Goal: Task Accomplishment & Management: Complete application form

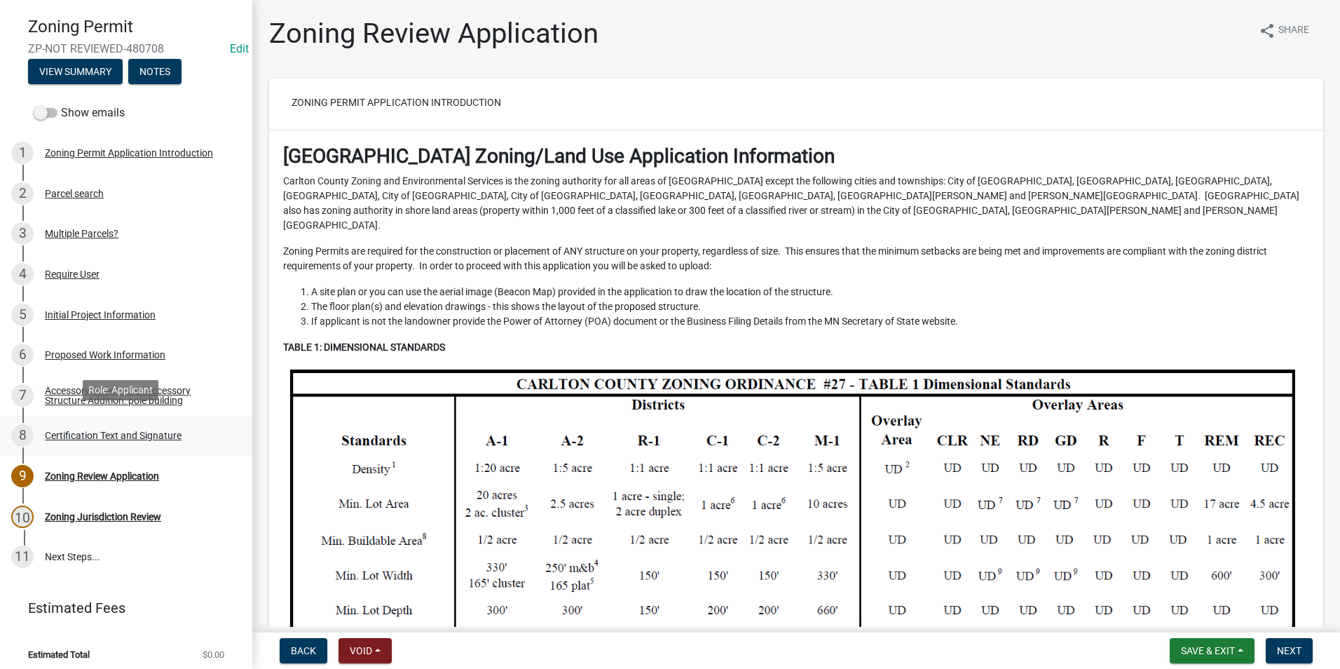
scroll to position [95, 0]
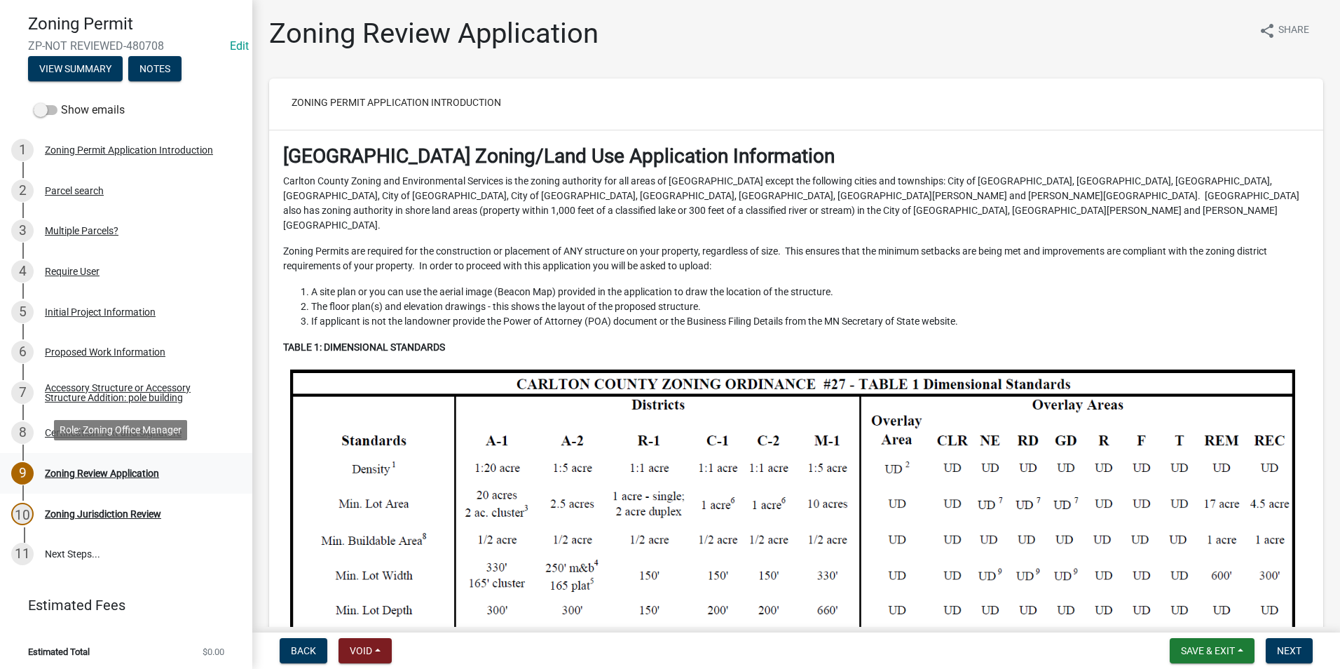
click at [135, 468] on div "Zoning Review Application" at bounding box center [102, 473] width 114 height 10
drag, startPoint x: 135, startPoint y: 464, endPoint x: 94, endPoint y: 469, distance: 41.6
click at [94, 469] on div "Zoning Review Application" at bounding box center [102, 473] width 114 height 10
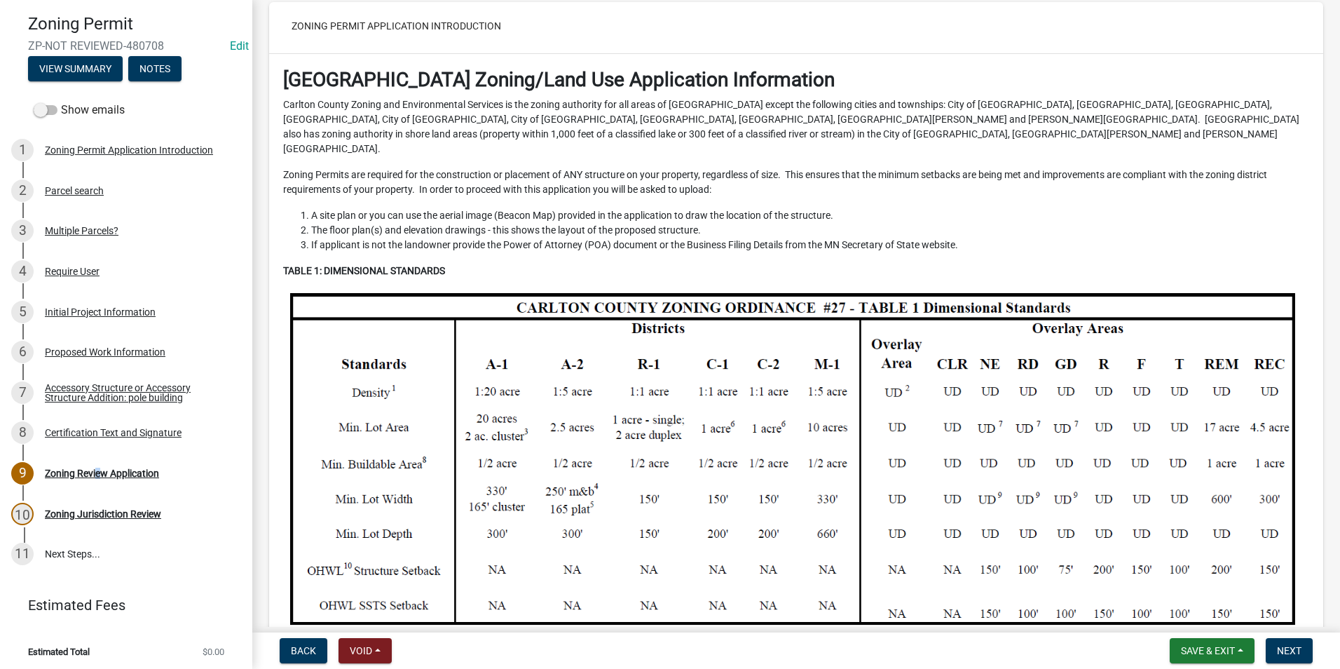
scroll to position [350, 0]
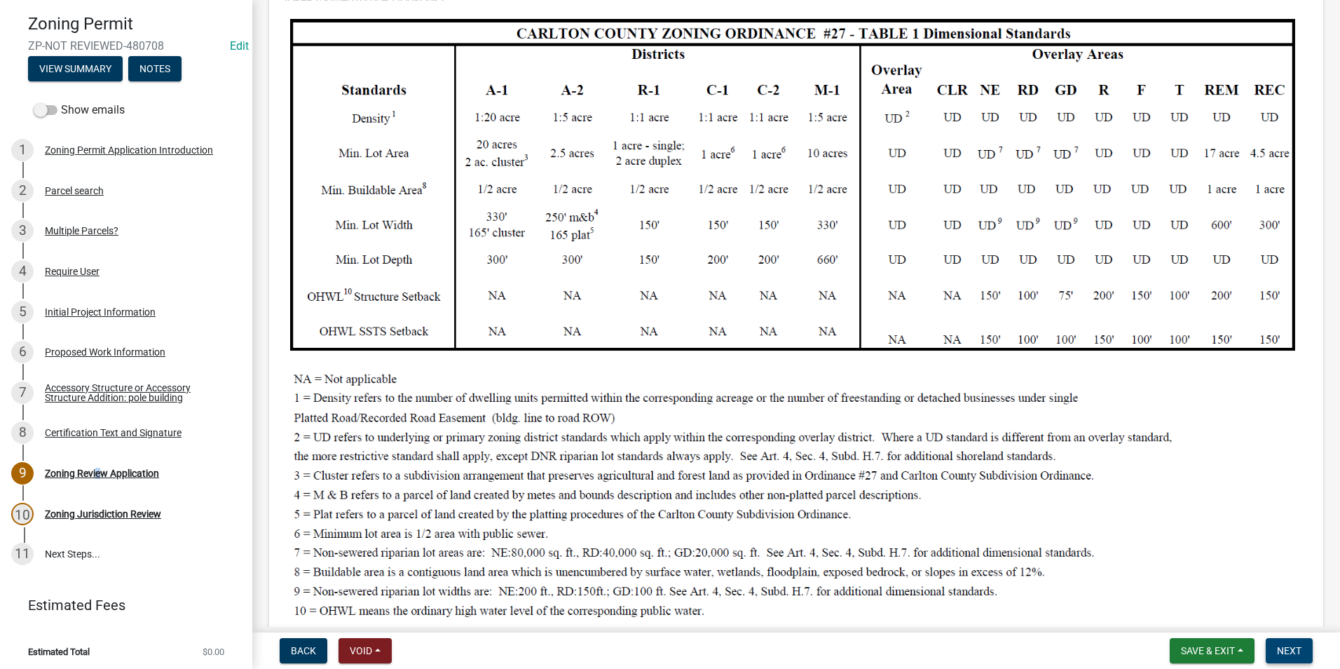
drag, startPoint x: 1292, startPoint y: 648, endPoint x: 1285, endPoint y: 640, distance: 10.9
click at [1288, 647] on span "Next" at bounding box center [1289, 650] width 25 height 11
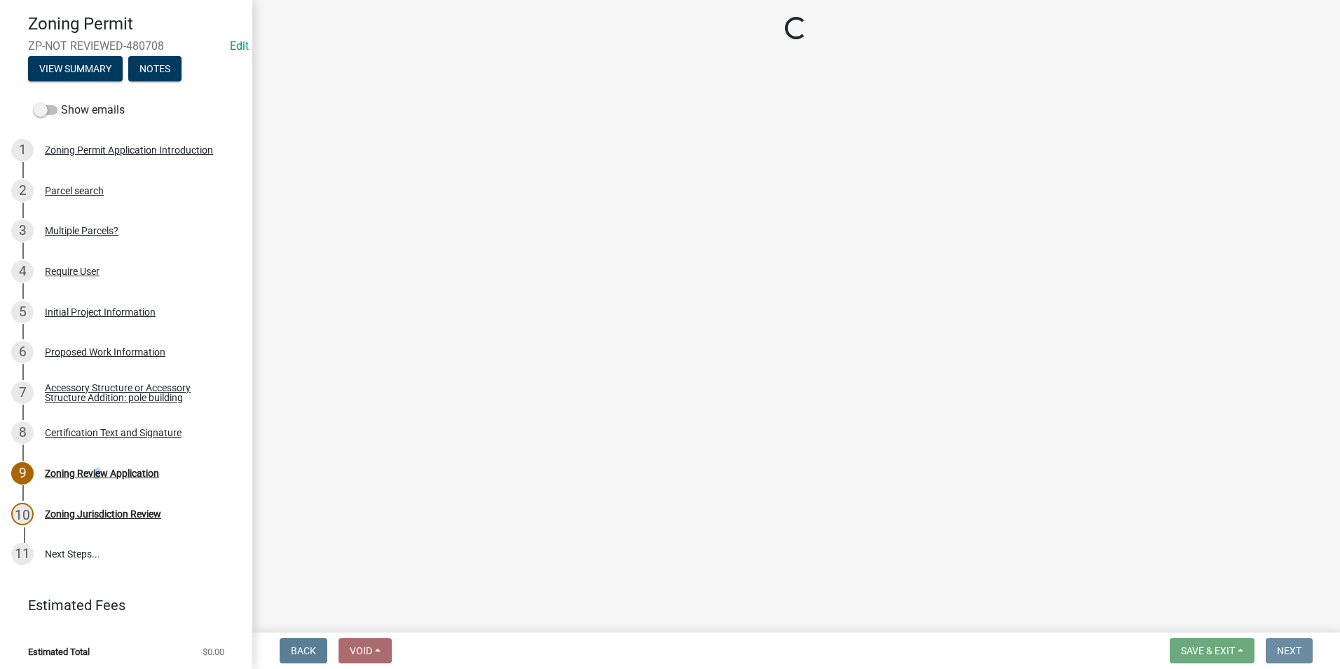
scroll to position [0, 0]
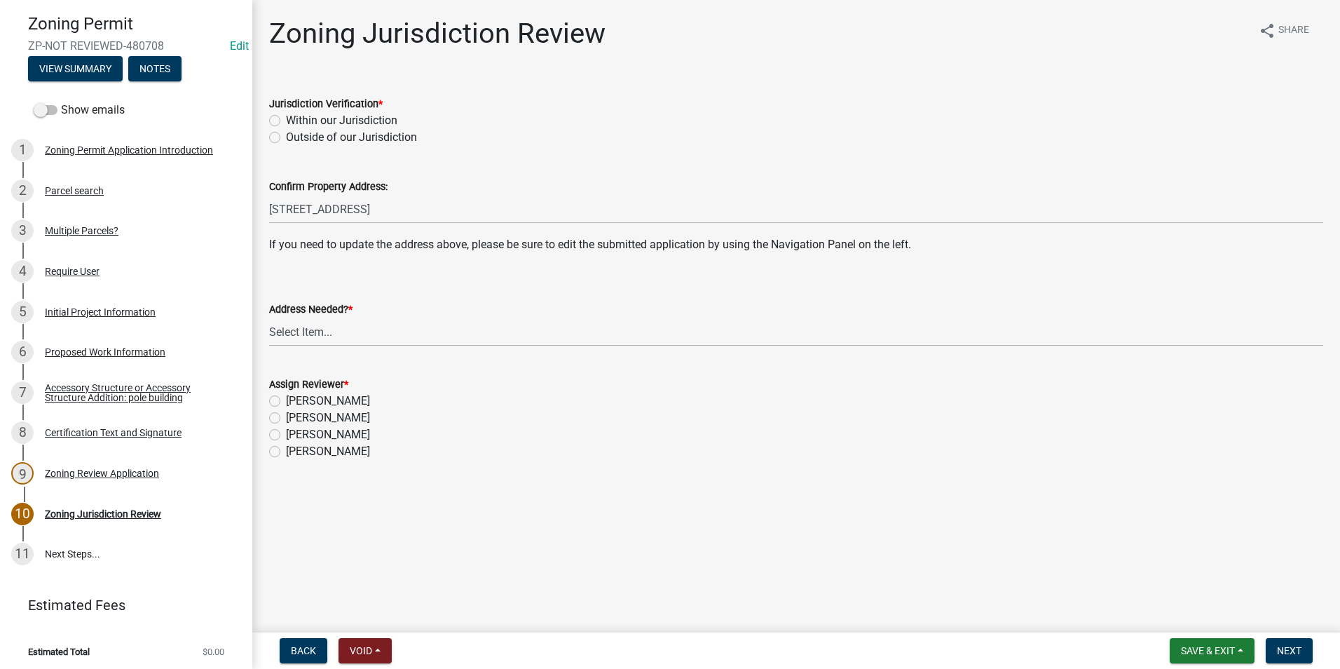
click at [286, 115] on label "Within our Jurisdiction" at bounding box center [341, 120] width 111 height 17
click at [286, 115] on input "Within our Jurisdiction" at bounding box center [290, 116] width 9 height 9
radio input "true"
click at [313, 333] on select "Select Item... Yes No" at bounding box center [796, 331] width 1054 height 29
click at [269, 317] on select "Select Item... Yes No" at bounding box center [796, 331] width 1054 height 29
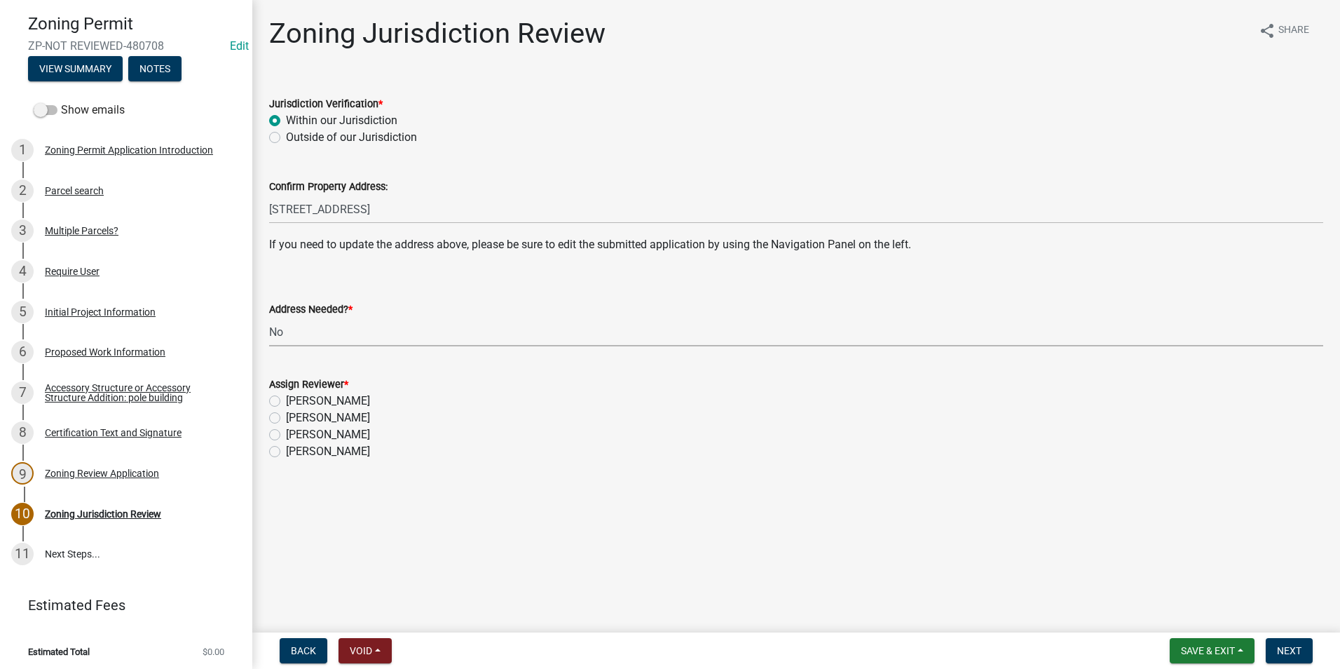
select select "aade736b-b8ba-42e5-ae4c-e00a265c1909"
click at [281, 414] on div "[PERSON_NAME]" at bounding box center [796, 417] width 1054 height 17
click at [286, 412] on label "[PERSON_NAME]" at bounding box center [328, 417] width 84 height 17
click at [286, 412] on input "[PERSON_NAME]" at bounding box center [290, 413] width 9 height 9
radio input "true"
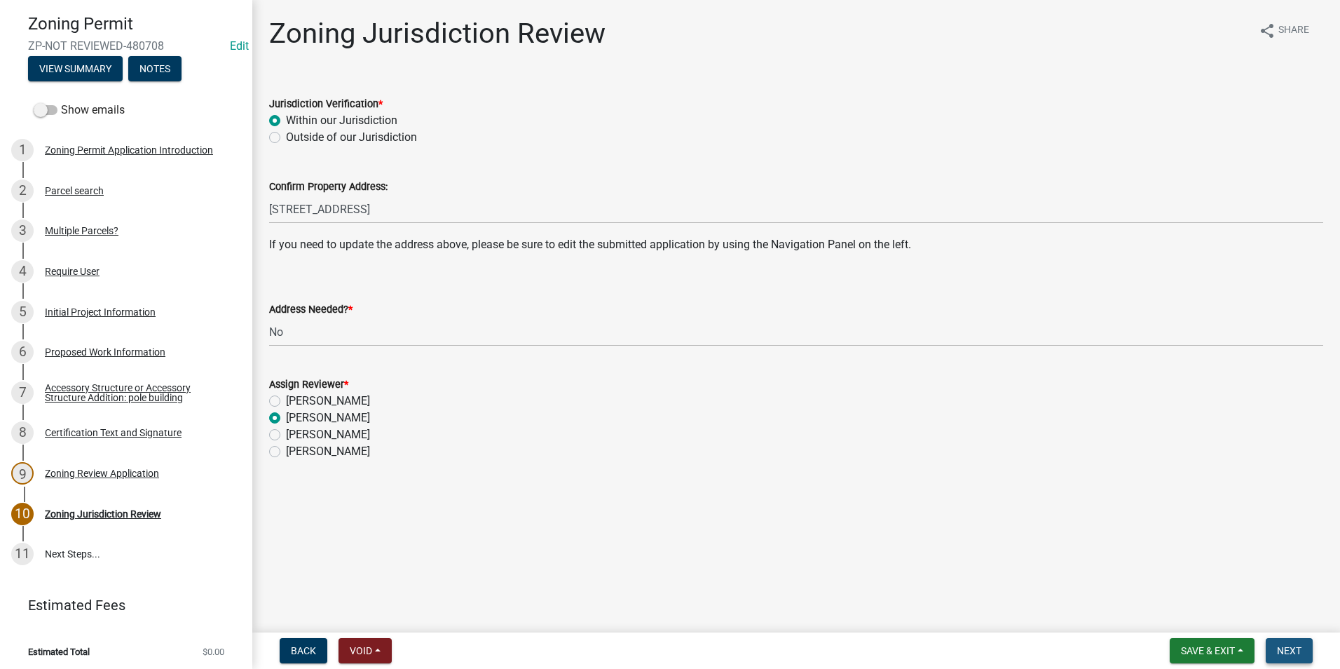
click at [1293, 641] on button "Next" at bounding box center [1289, 650] width 47 height 25
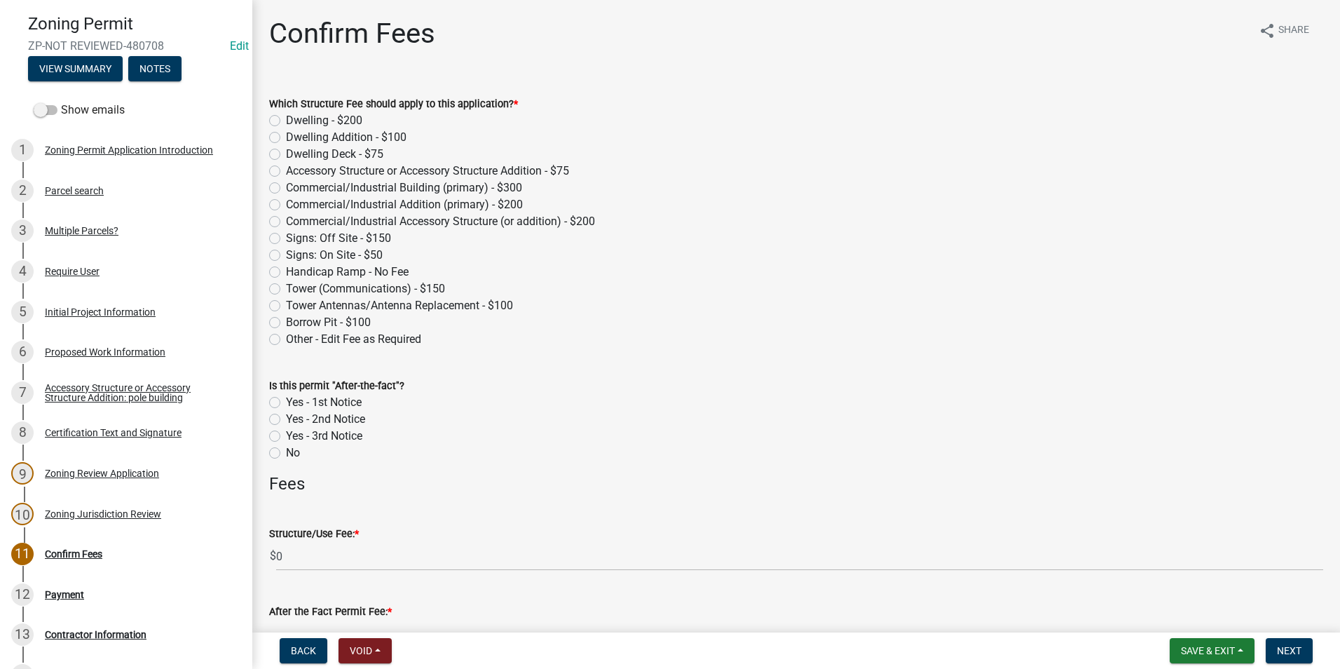
click at [286, 170] on label "Accessory Structure or Accessory Structure Addition - $75" at bounding box center [427, 171] width 283 height 17
click at [286, 170] on input "Accessory Structure or Accessory Structure Addition - $75" at bounding box center [290, 167] width 9 height 9
radio input "true"
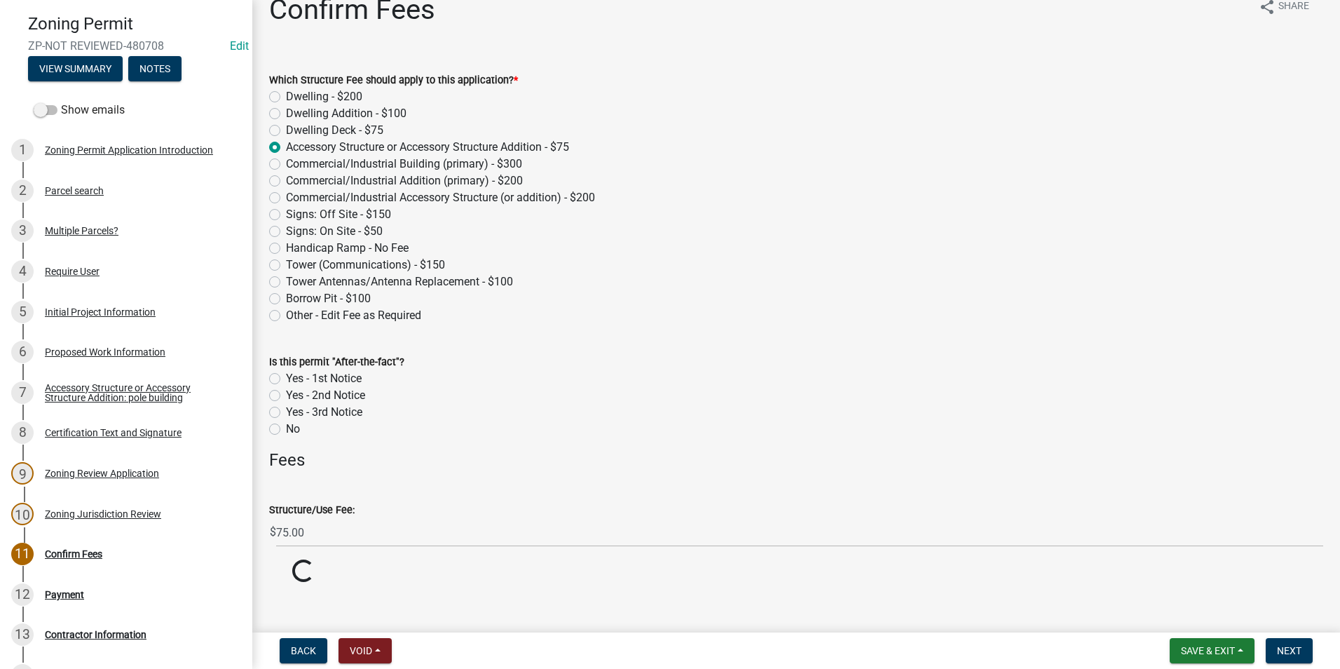
scroll to position [36, 0]
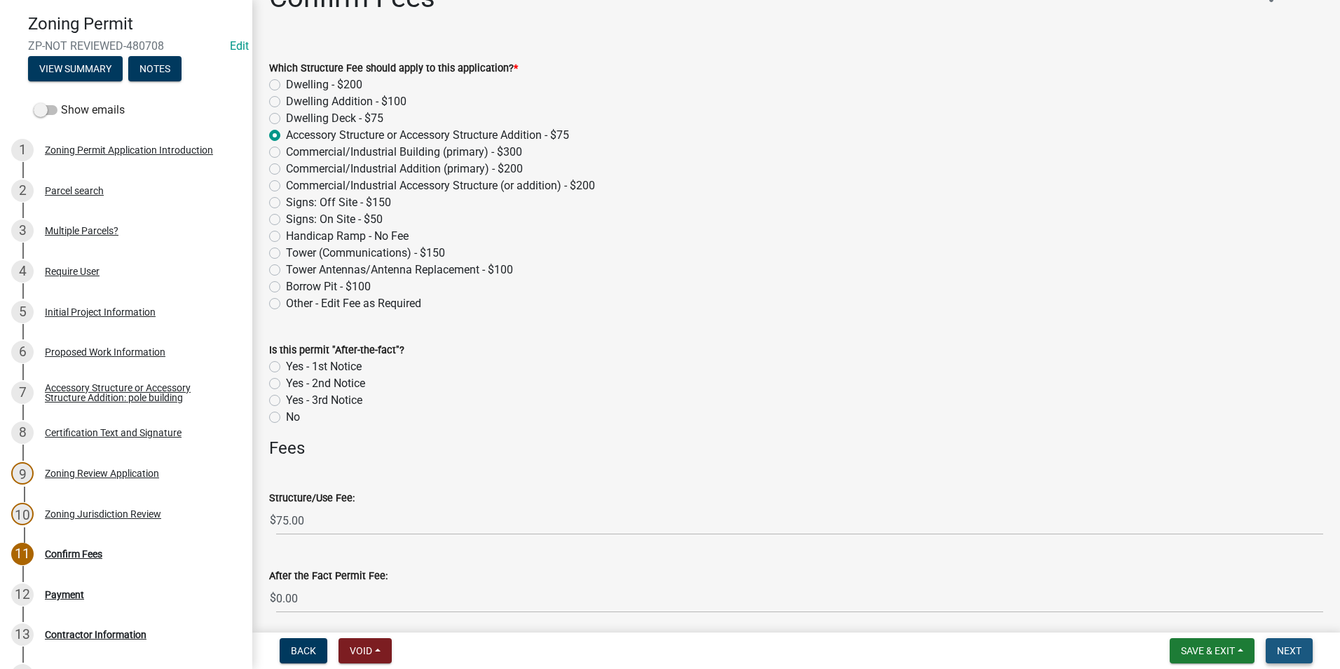
click at [1302, 648] on button "Next" at bounding box center [1289, 650] width 47 height 25
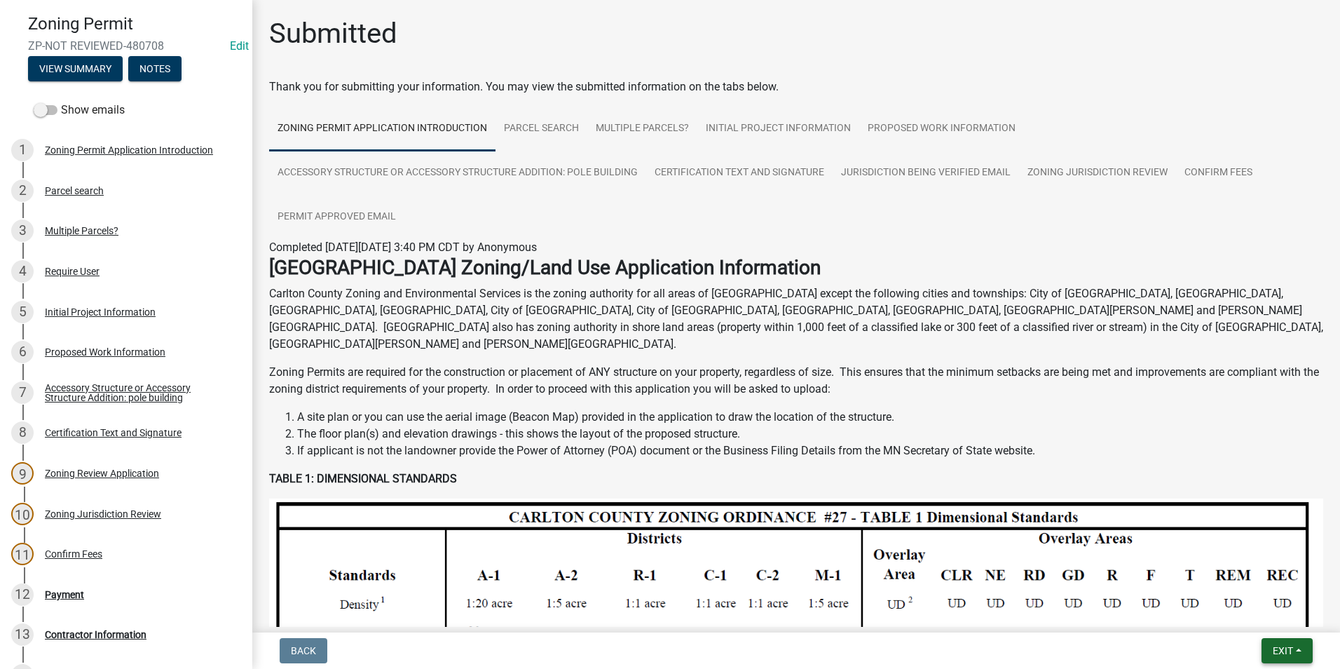
drag, startPoint x: 1280, startPoint y: 645, endPoint x: 1263, endPoint y: 636, distance: 19.1
click at [1280, 643] on button "Exit" at bounding box center [1287, 650] width 51 height 25
